Goal: Information Seeking & Learning: Find specific fact

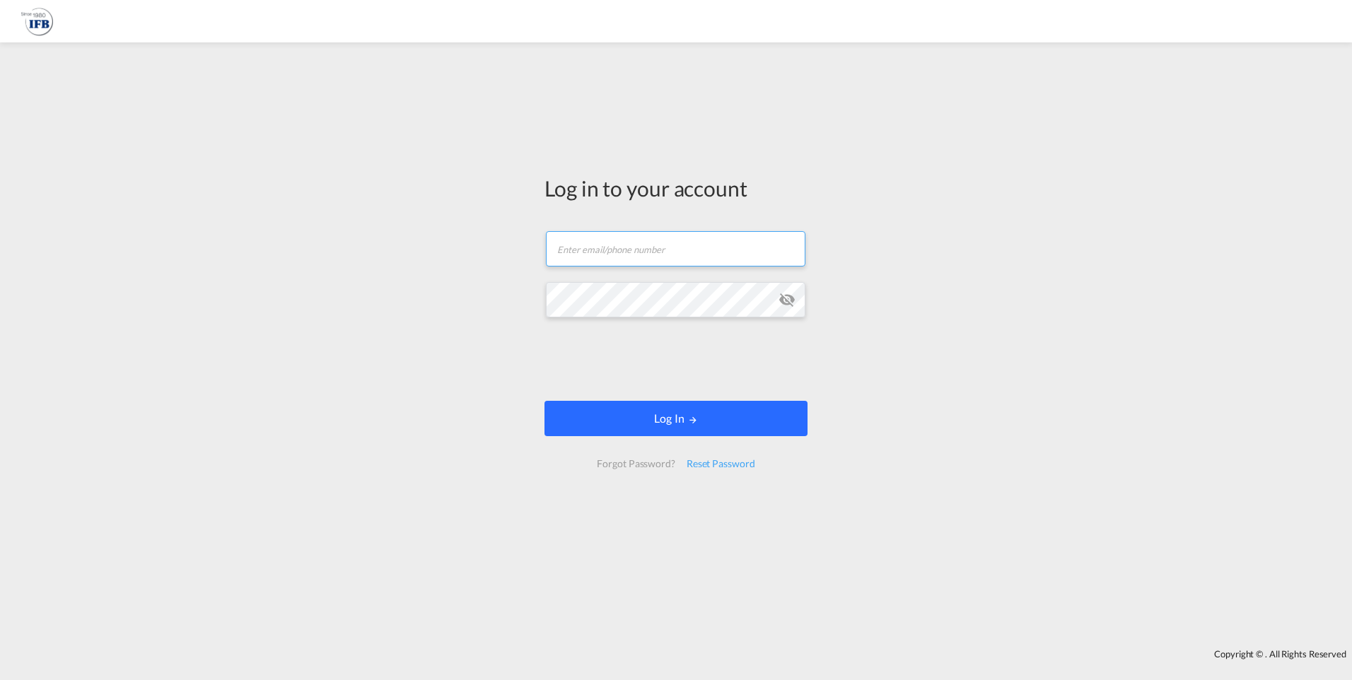
type input "[PERSON_NAME][EMAIL_ADDRESS][DOMAIN_NAME]"
click at [673, 415] on button "Log In" at bounding box center [676, 418] width 263 height 35
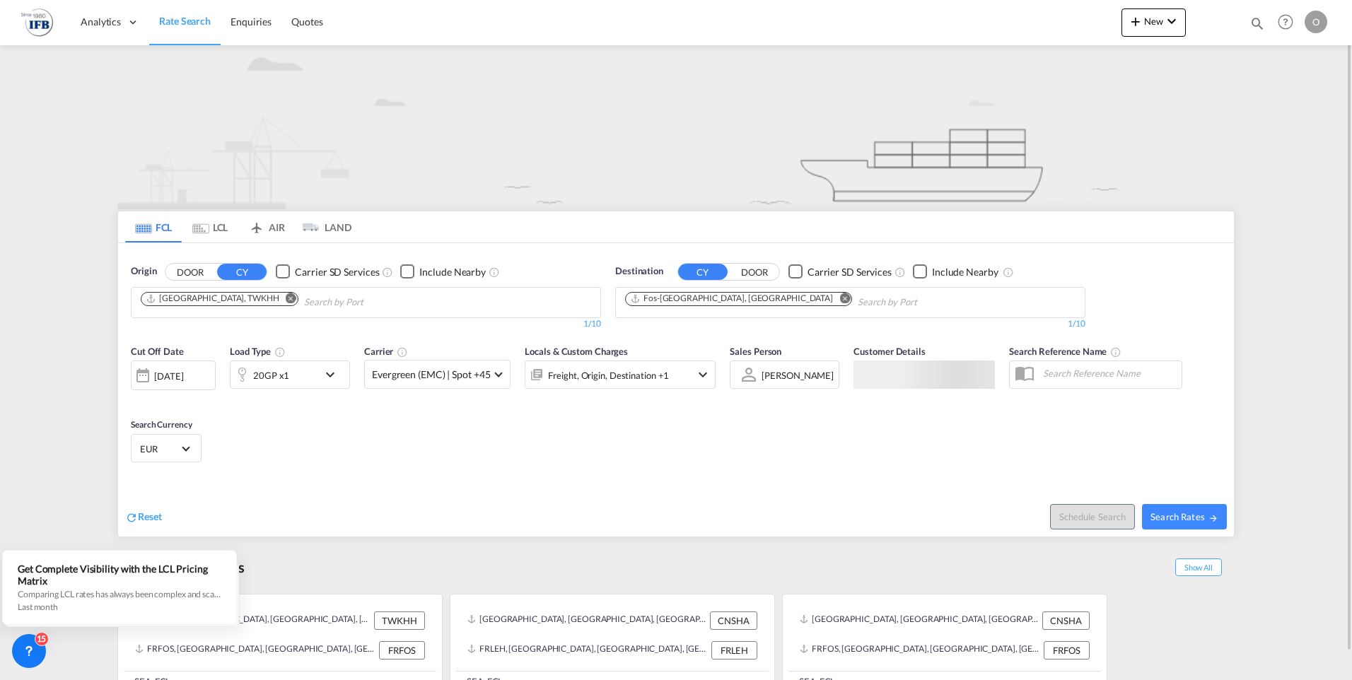
click at [286, 303] on md-icon "Remove" at bounding box center [291, 298] width 11 height 11
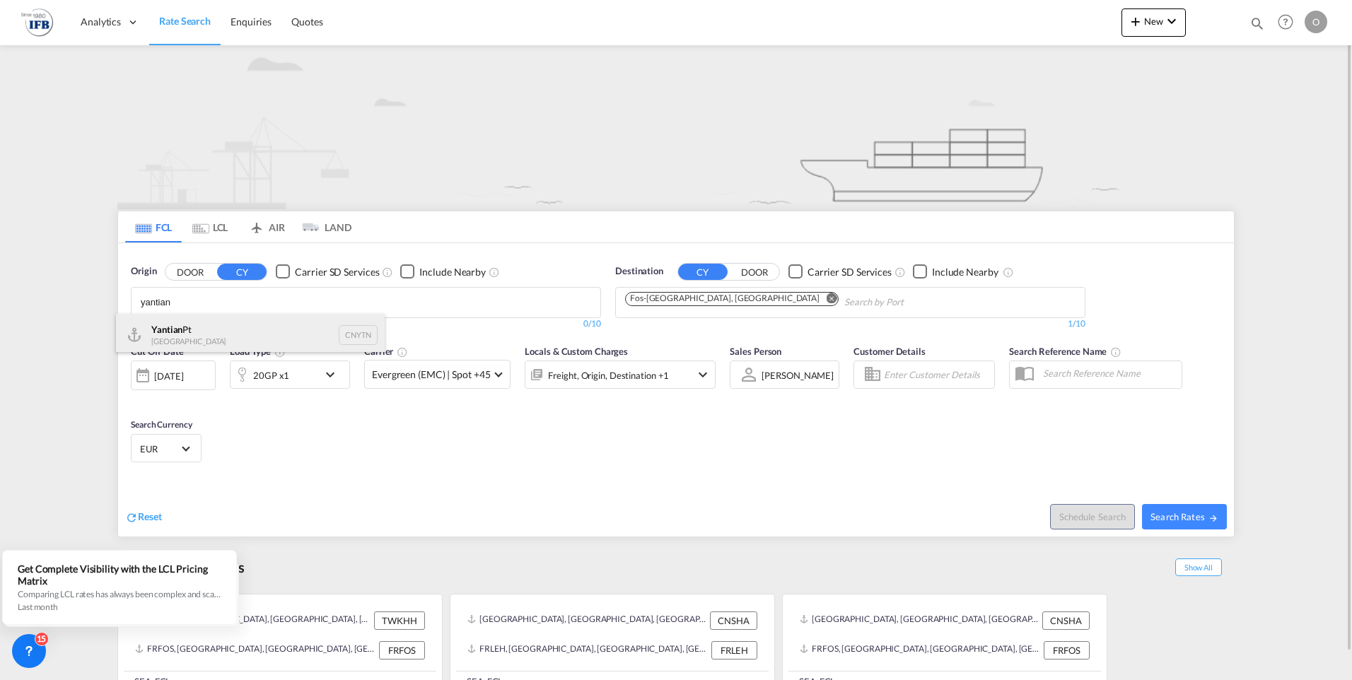
type input "yantian"
click at [178, 321] on div "Yantian Pt China CNYTN" at bounding box center [250, 335] width 269 height 42
type input "shekou"
click at [308, 323] on div "Shekou Pt China CNSHK" at bounding box center [364, 335] width 269 height 42
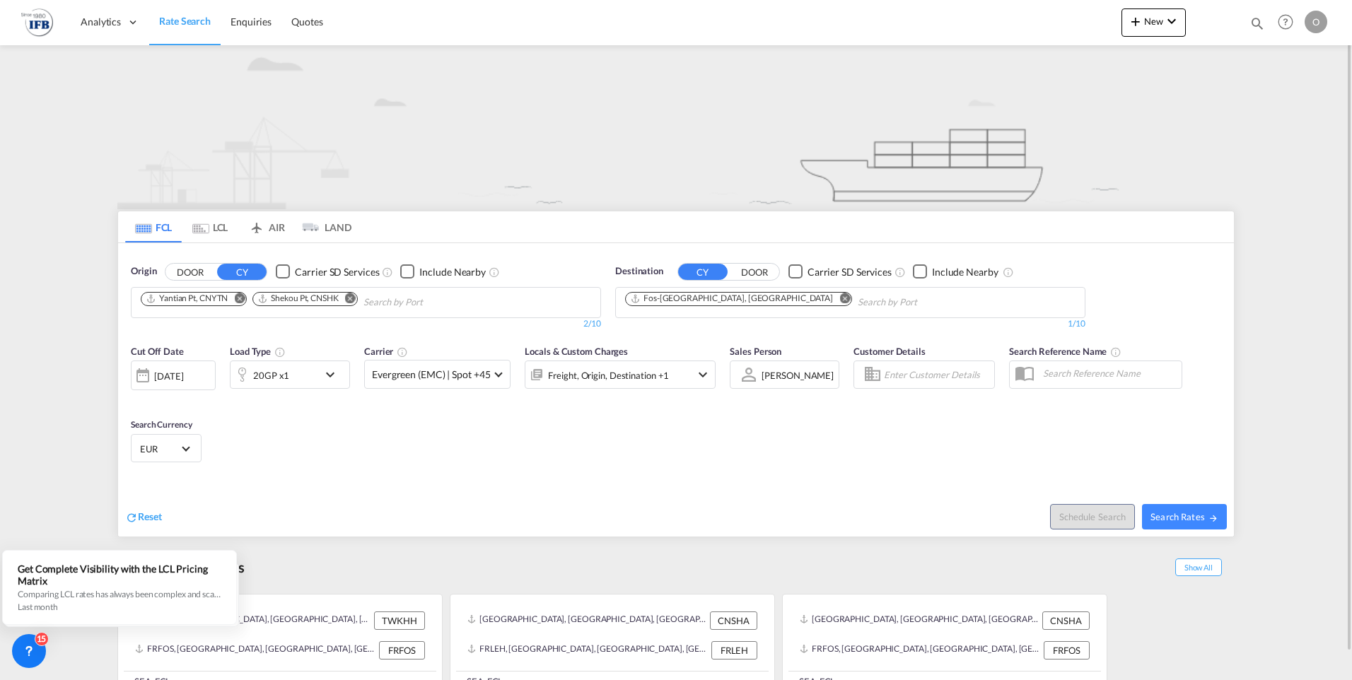
click at [274, 393] on div "Cut Off Date [DATE] [DATE] Load Type 20GP x1 Carrier Evergreen (EMC) | Spot +45…" at bounding box center [423, 373] width 585 height 59
click at [272, 388] on div "20GP x1" at bounding box center [275, 375] width 88 height 28
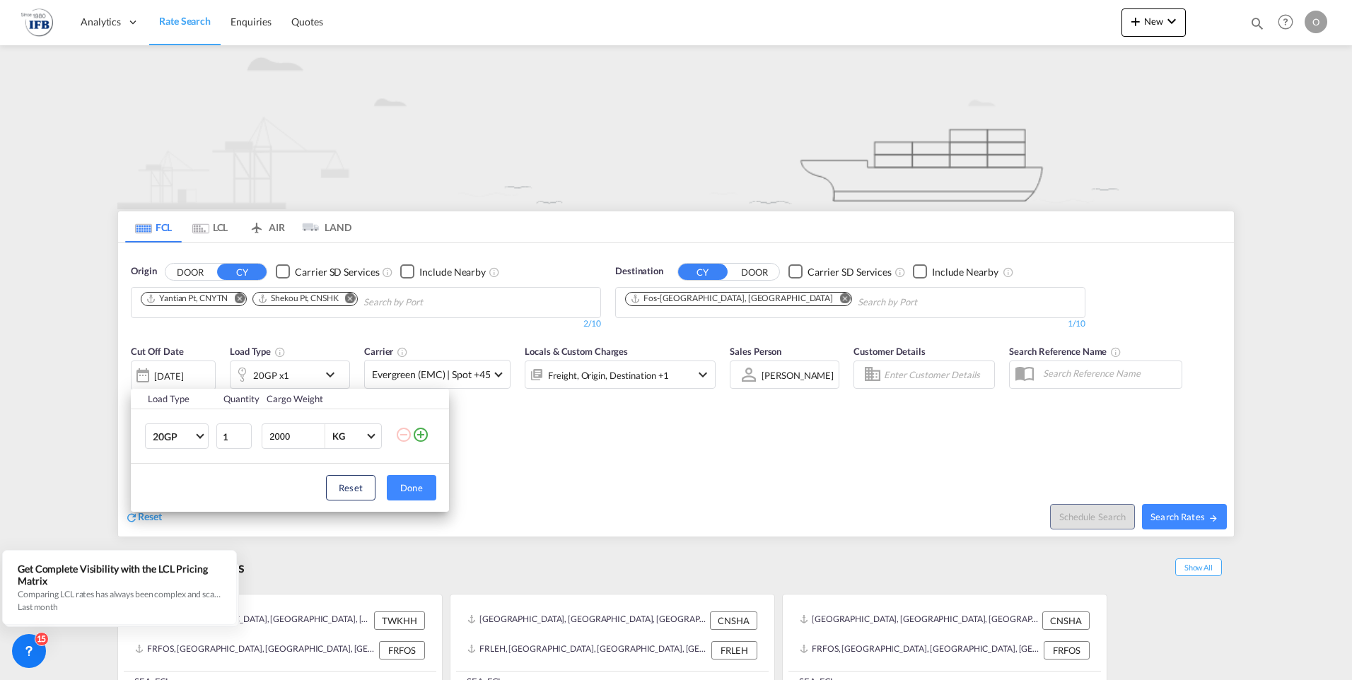
click at [272, 379] on div "Load Type Quantity Cargo Weight 20GP 20GP 40GP 40HC 45HC 20RE 40RE 40HR 20OT 40…" at bounding box center [676, 340] width 1352 height 680
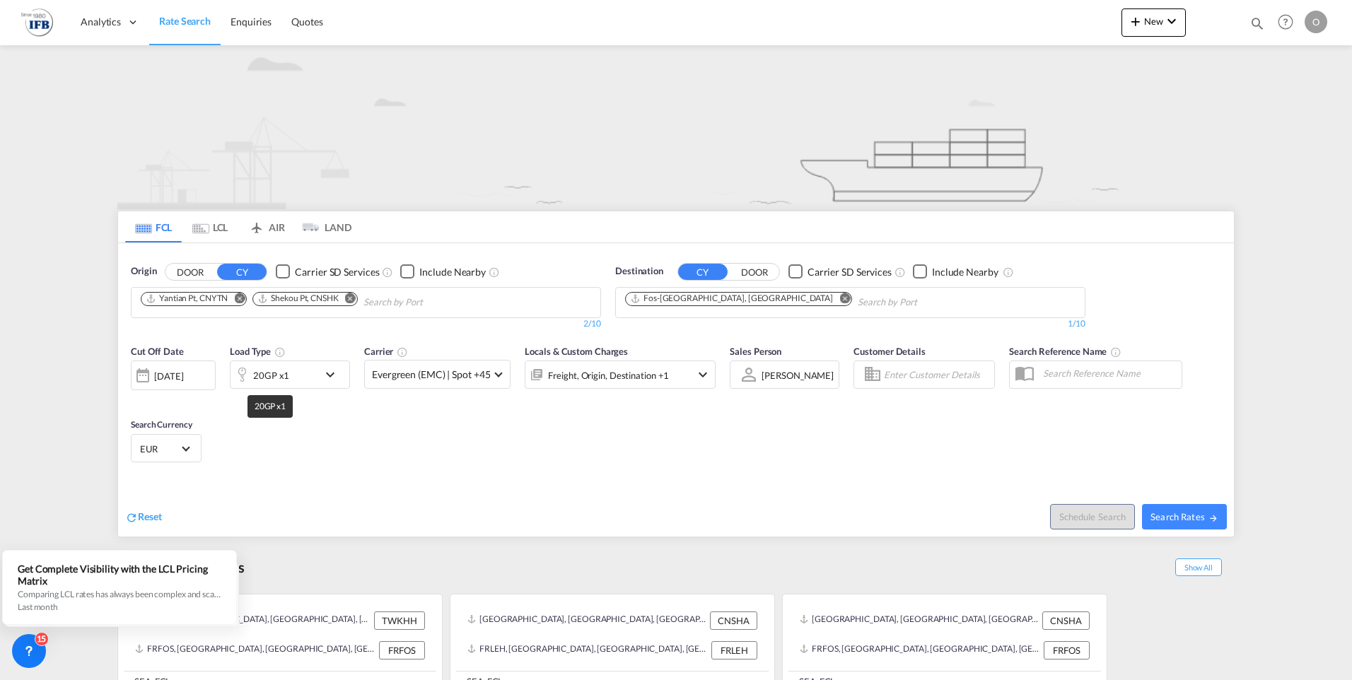
click at [272, 379] on div "20GP x1" at bounding box center [271, 376] width 36 height 20
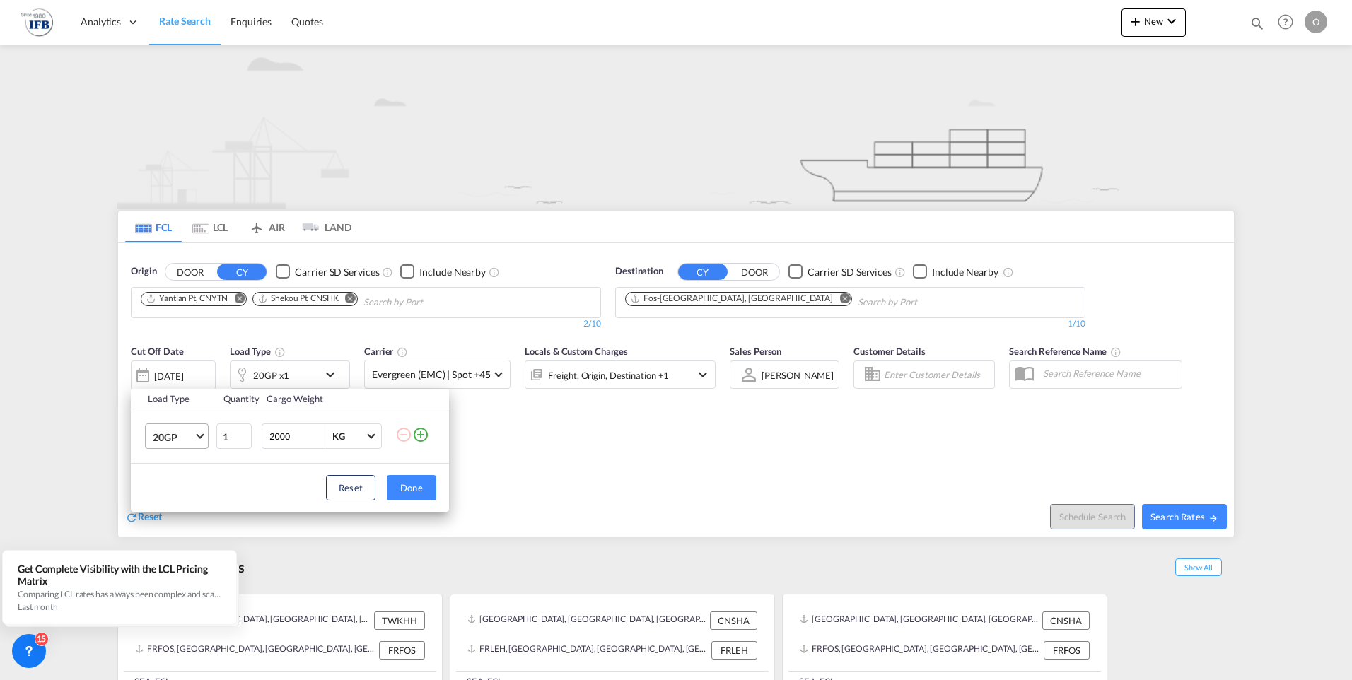
click at [166, 439] on span "20GP" at bounding box center [173, 438] width 41 height 14
click at [172, 510] on div "40HC" at bounding box center [166, 505] width 26 height 14
click at [404, 492] on button "Done" at bounding box center [412, 487] width 50 height 25
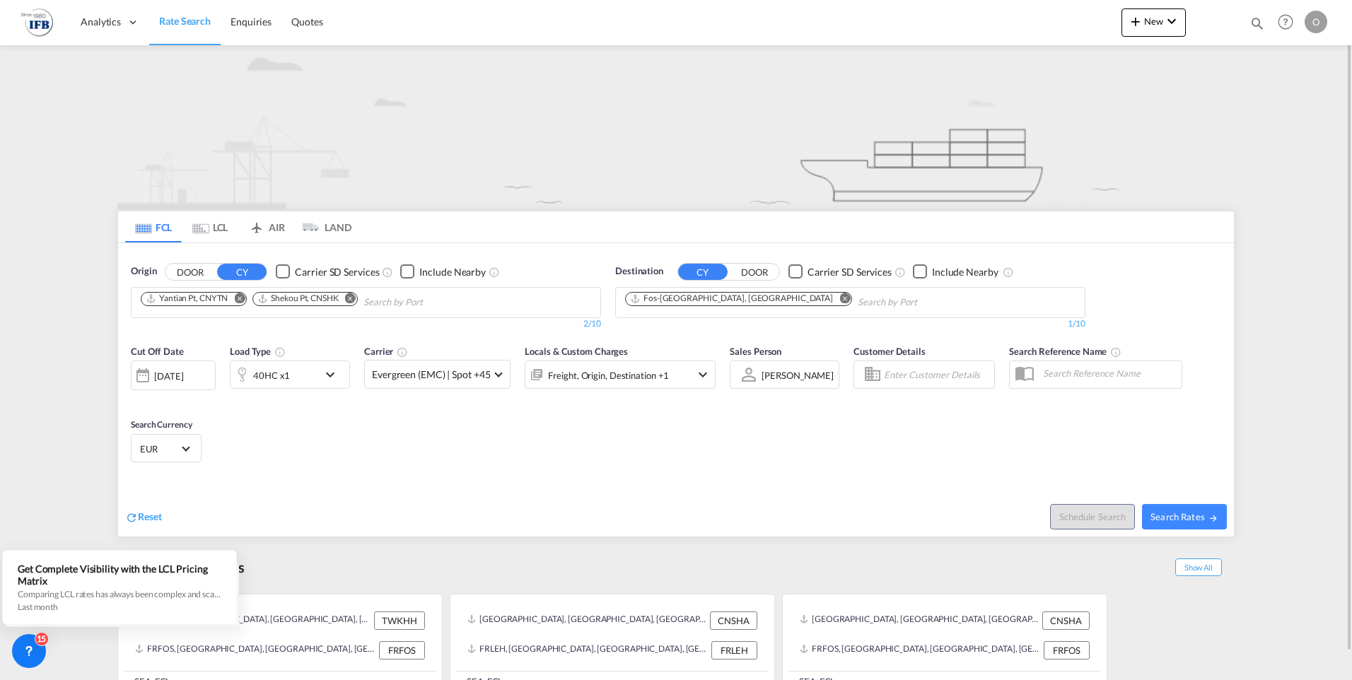
click at [171, 380] on div "[DATE]" at bounding box center [168, 376] width 29 height 13
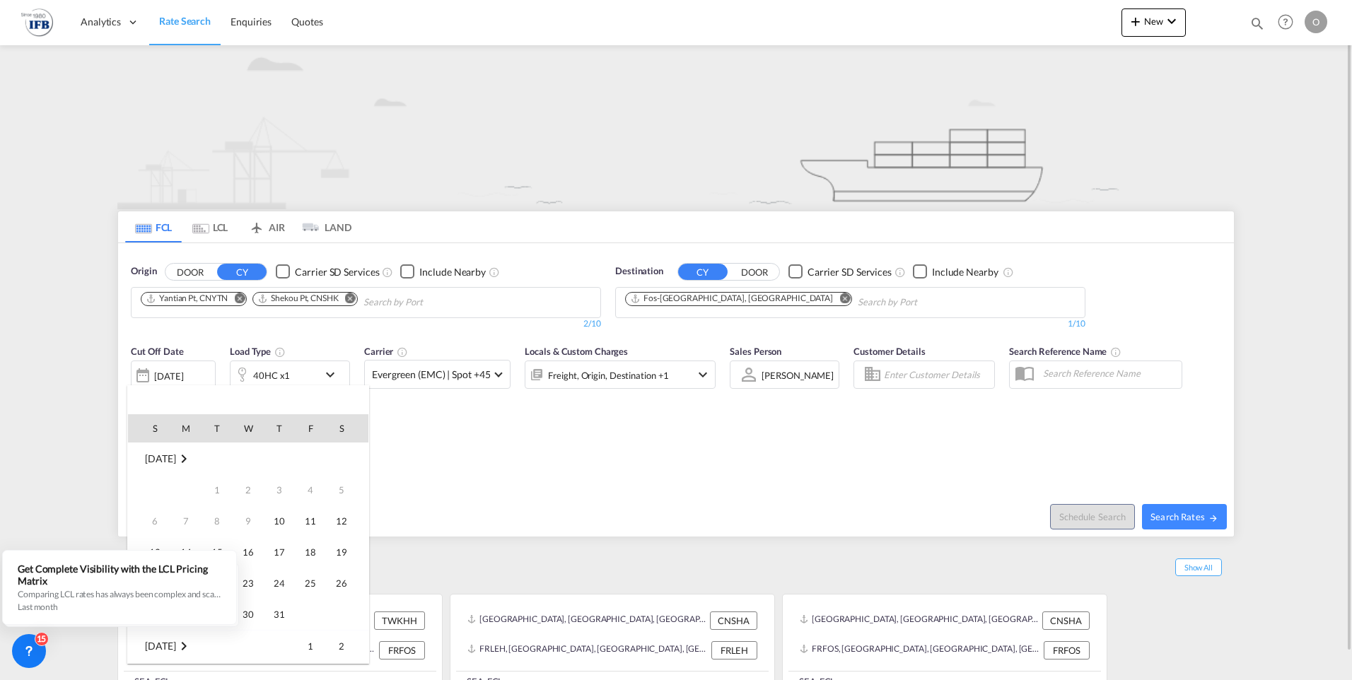
scroll to position [562, 0]
click at [289, 526] on span "16" at bounding box center [279, 521] width 28 height 28
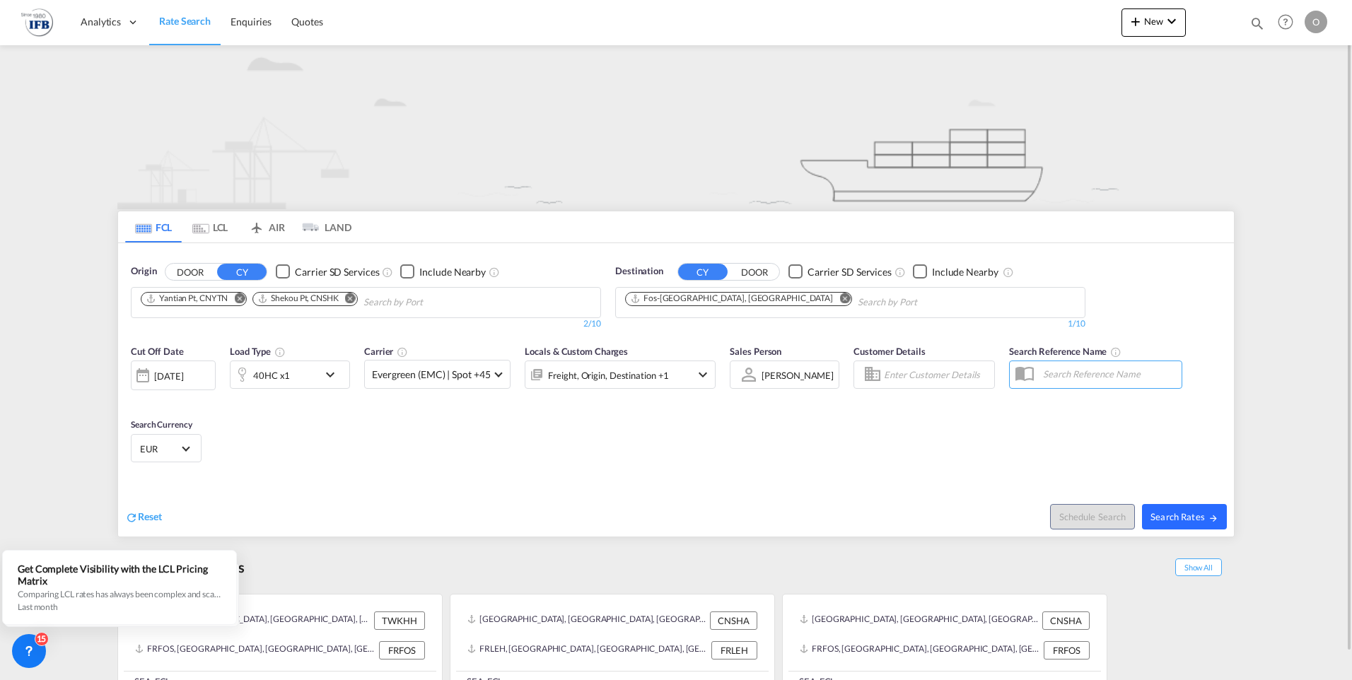
click at [1180, 519] on span "Search Rates" at bounding box center [1185, 516] width 68 height 11
type input "CNYTN,CNSHK to FRFOS / [DATE]"
